Goal: Task Accomplishment & Management: Manage account settings

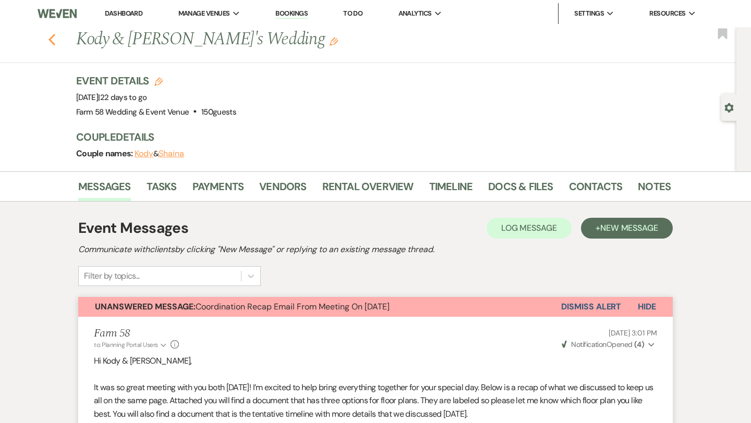
click at [53, 41] on icon "Previous" at bounding box center [52, 39] width 8 height 13
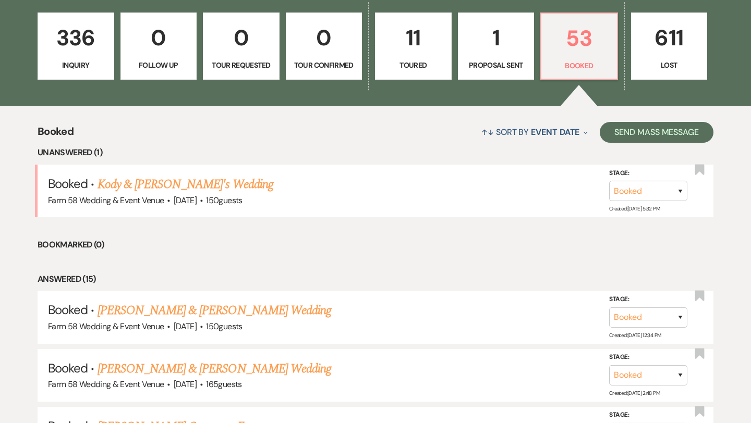
scroll to position [292, 0]
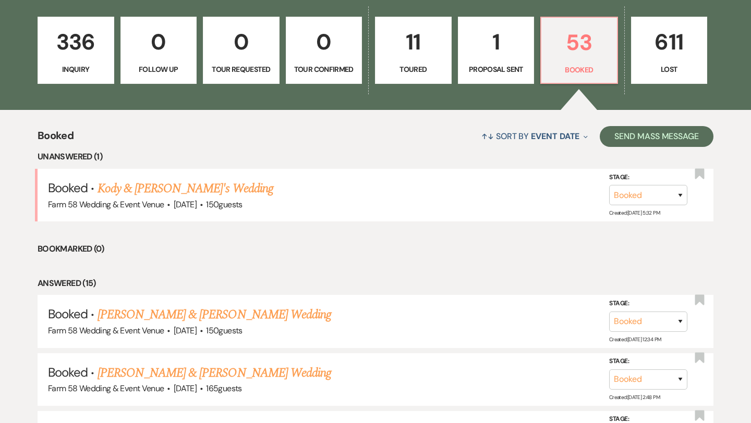
click at [65, 60] on link "336 Inquiry" at bounding box center [76, 51] width 77 height 68
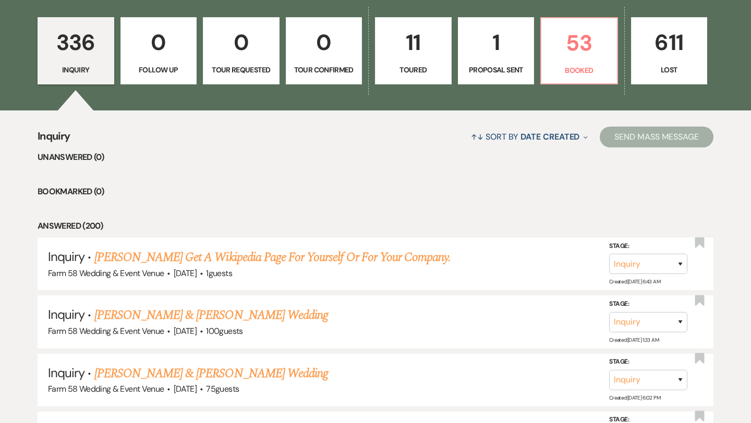
scroll to position [292, 0]
click at [174, 314] on link "[PERSON_NAME] & [PERSON_NAME] Wedding" at bounding box center [211, 314] width 234 height 19
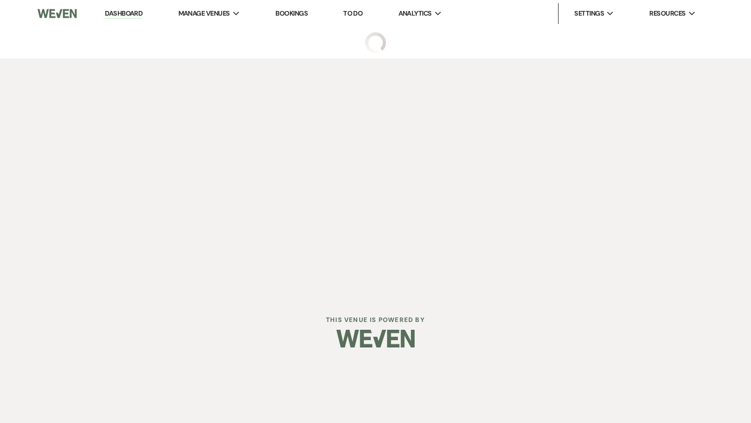
select select "5"
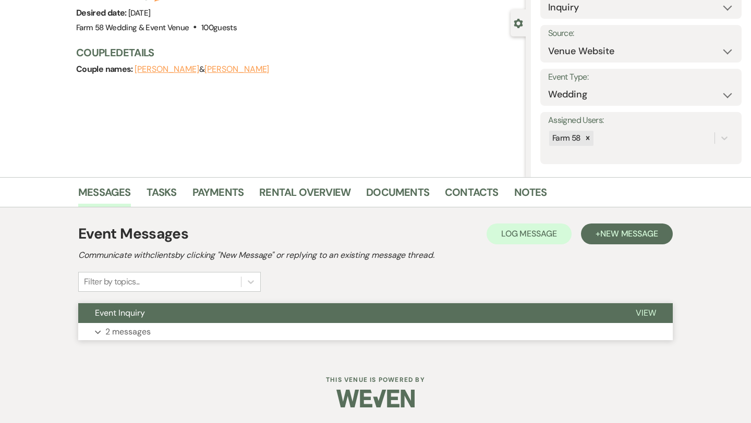
click at [127, 314] on span "Event Inquiry" at bounding box center [120, 313] width 50 height 11
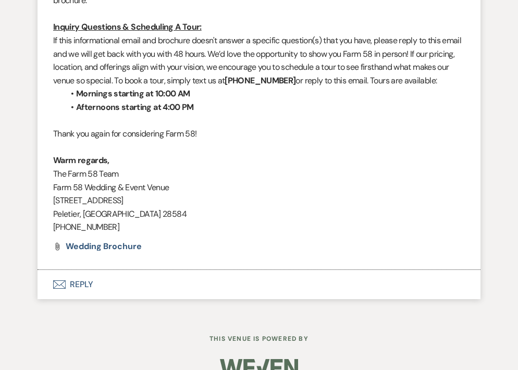
scroll to position [1483, 0]
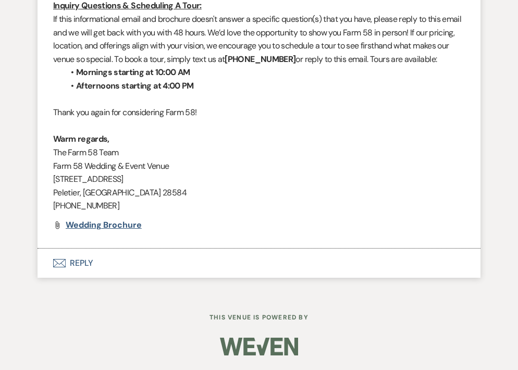
click at [114, 224] on span "Wedding Brochure" at bounding box center [104, 224] width 76 height 11
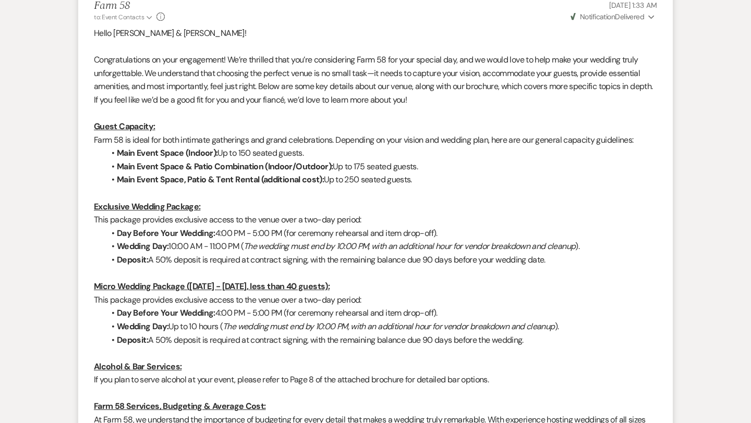
scroll to position [614, 0]
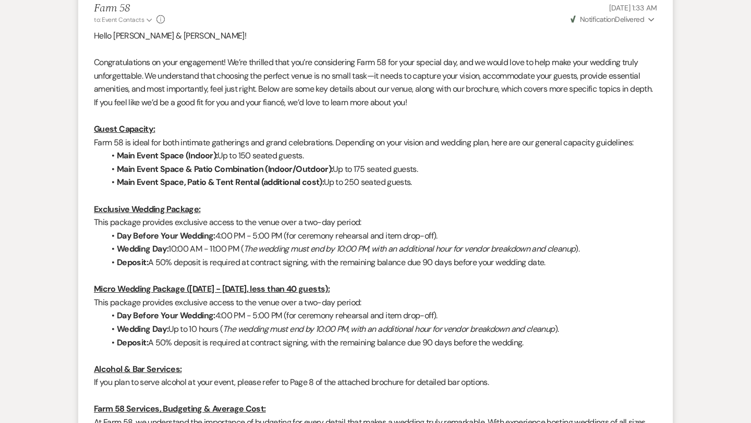
drag, startPoint x: 533, startPoint y: 343, endPoint x: 89, endPoint y: 131, distance: 491.5
click at [89, 131] on li "Farm 58 to: Event Contacts Expand Info [DATE] 1:33 AM Weven Check Notification …" at bounding box center [375, 402] width 594 height 820
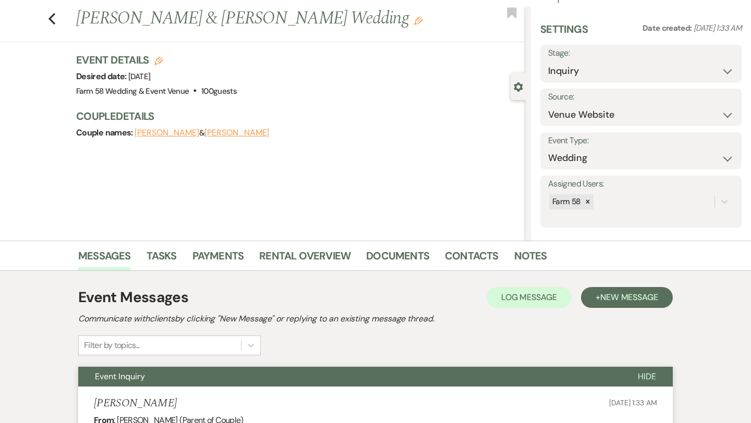
scroll to position [0, 0]
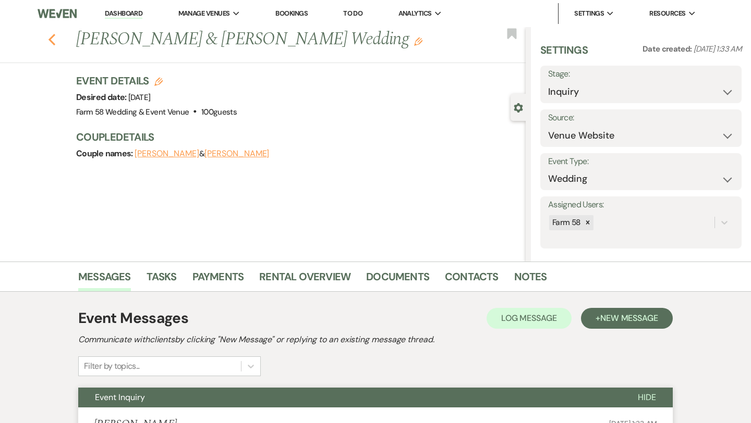
click at [51, 41] on use "button" at bounding box center [51, 39] width 7 height 11
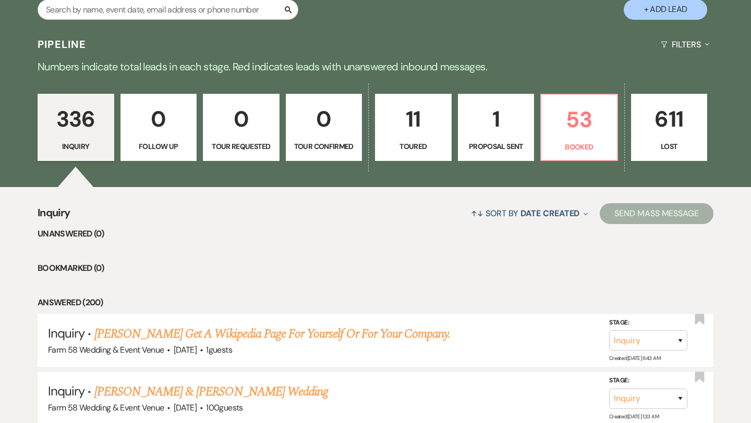
scroll to position [162, 0]
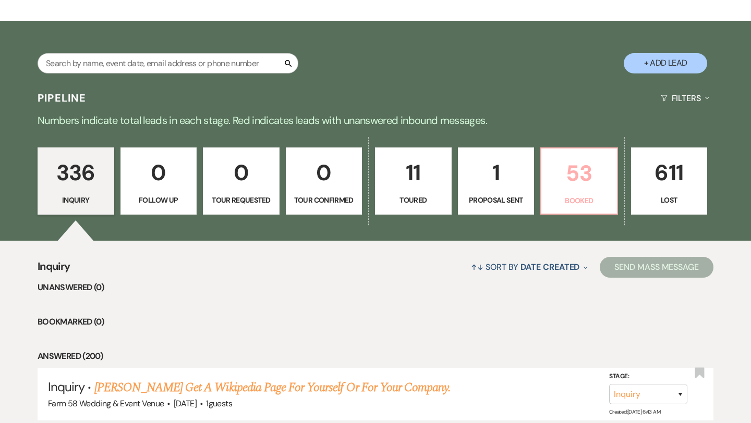
click at [564, 177] on p "53" at bounding box center [578, 173] width 63 height 35
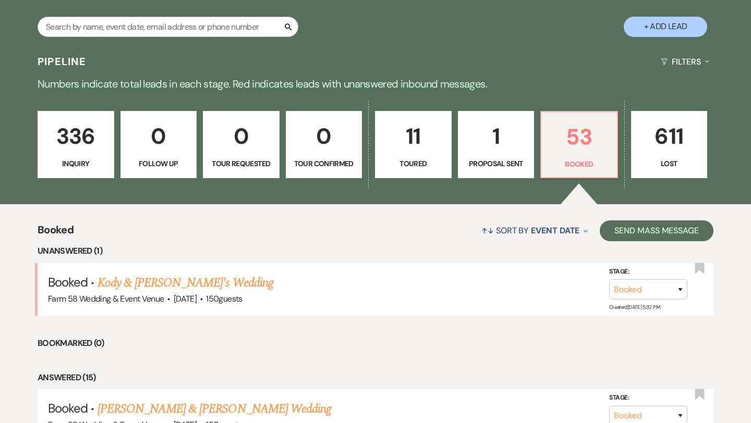
scroll to position [216, 0]
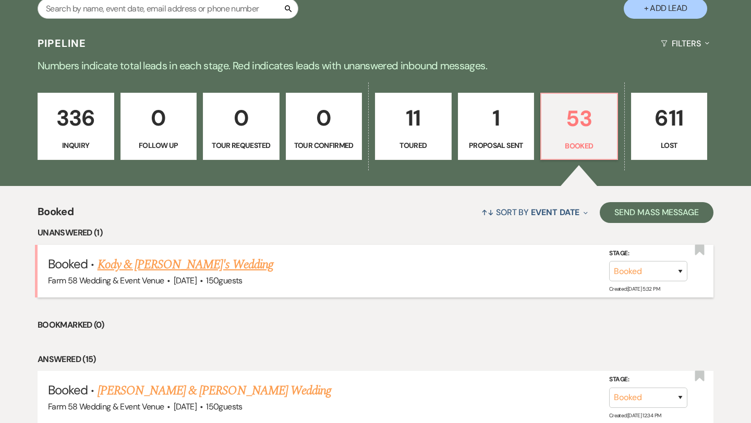
click at [175, 260] on link "Kody & [PERSON_NAME]'s Wedding" at bounding box center [185, 264] width 176 height 19
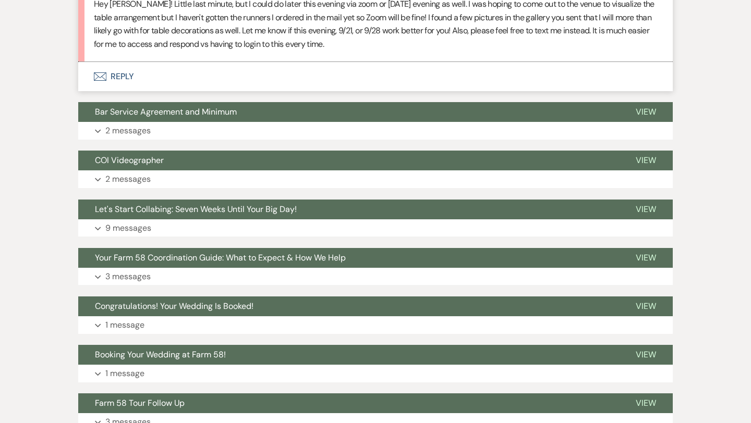
scroll to position [1931, 0]
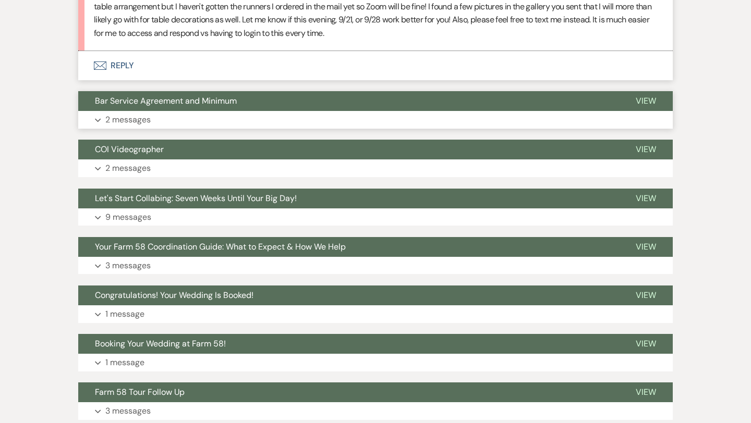
click at [160, 124] on button "Expand 2 messages" at bounding box center [375, 120] width 594 height 18
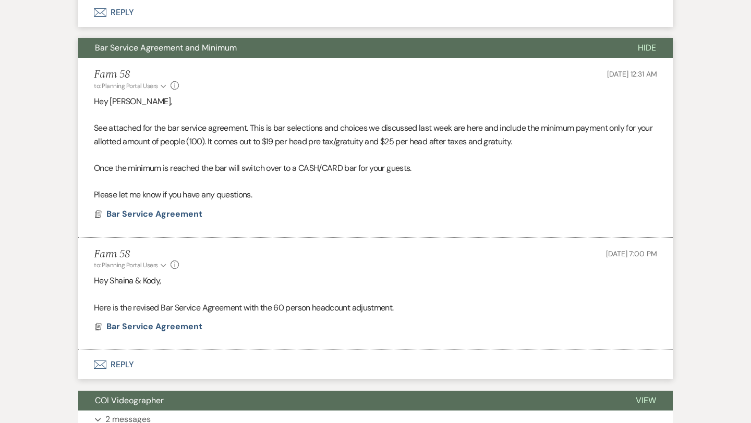
scroll to position [1983, 0]
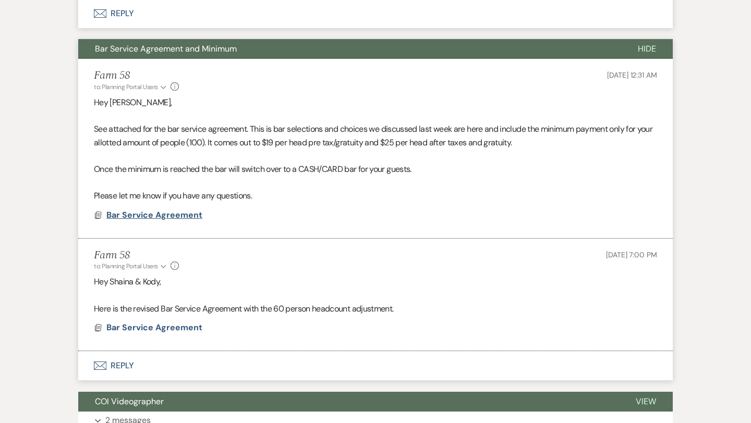
click at [167, 217] on span "Bar Service Agreement" at bounding box center [154, 215] width 96 height 11
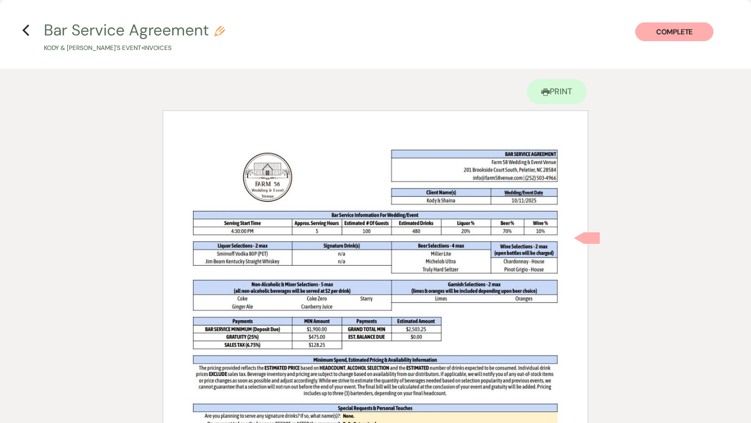
scroll to position [0, 0]
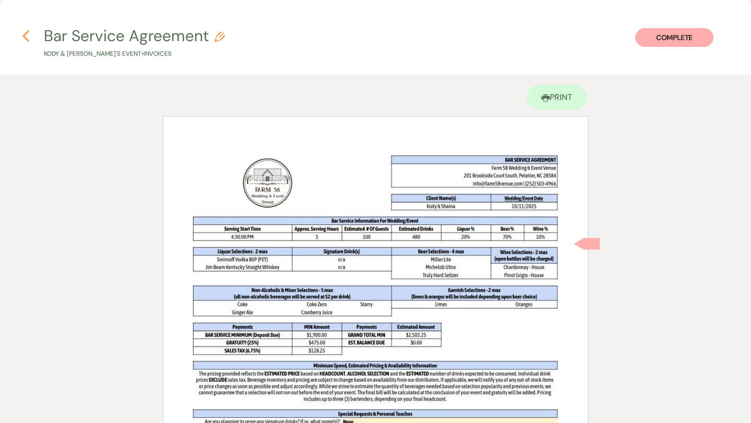
click at [25, 36] on use "button" at bounding box center [25, 35] width 7 height 11
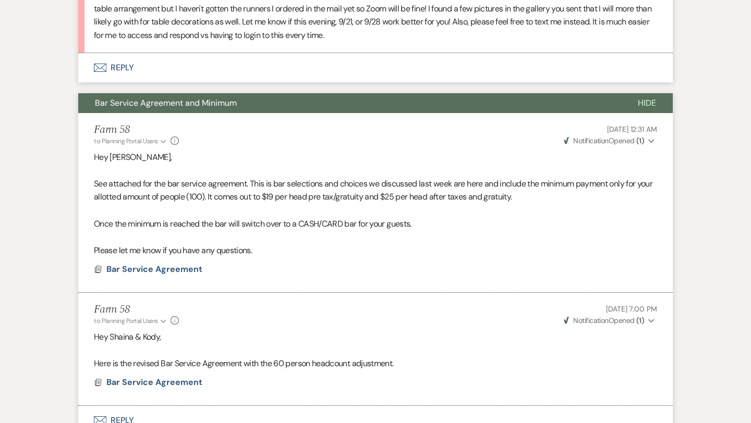
scroll to position [1851, 0]
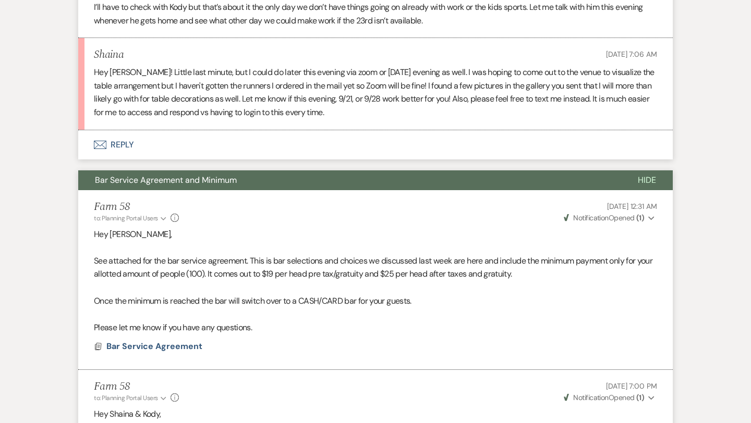
click at [178, 179] on span "Bar Service Agreement and Minimum" at bounding box center [166, 180] width 142 height 11
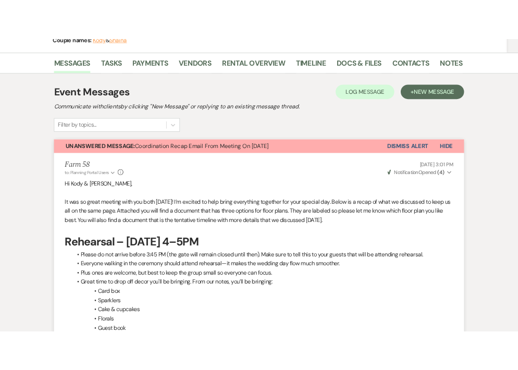
scroll to position [141, 0]
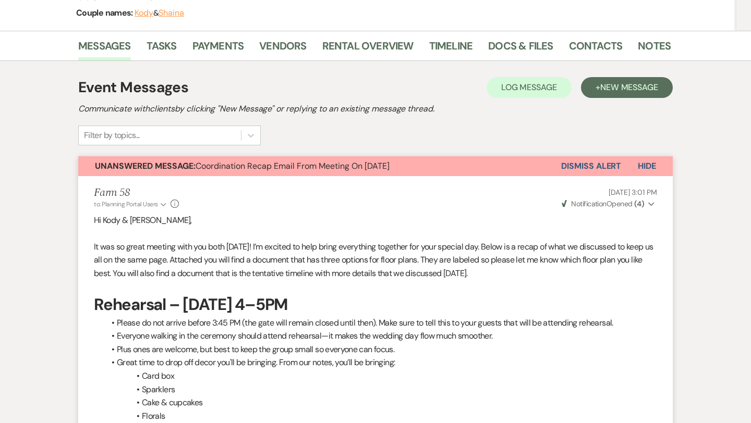
click at [165, 170] on strong "Unanswered Message:" at bounding box center [145, 166] width 101 height 11
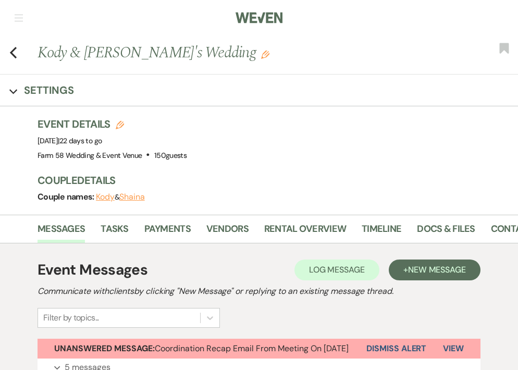
scroll to position [0, 0]
